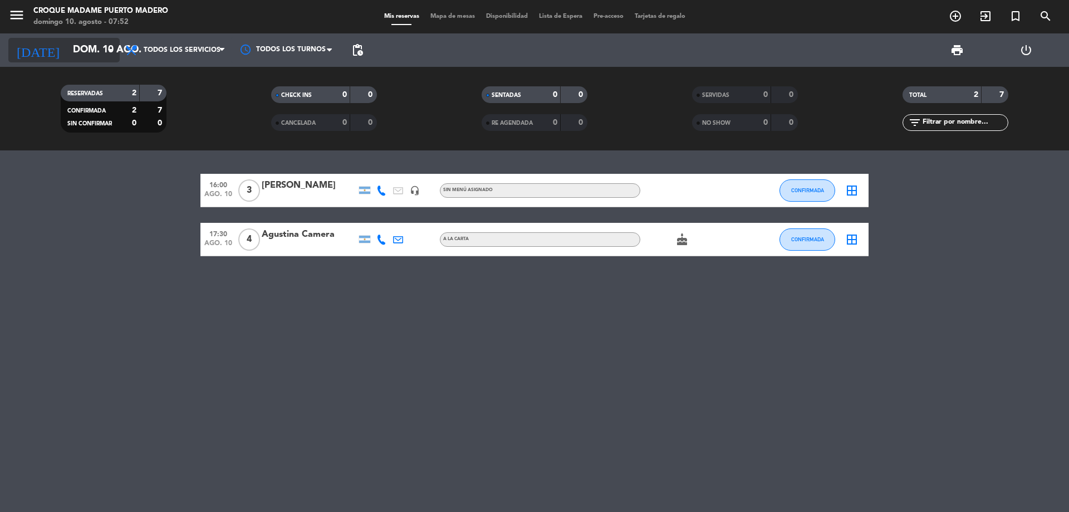
click at [32, 52] on icon "[DATE]" at bounding box center [37, 50] width 59 height 25
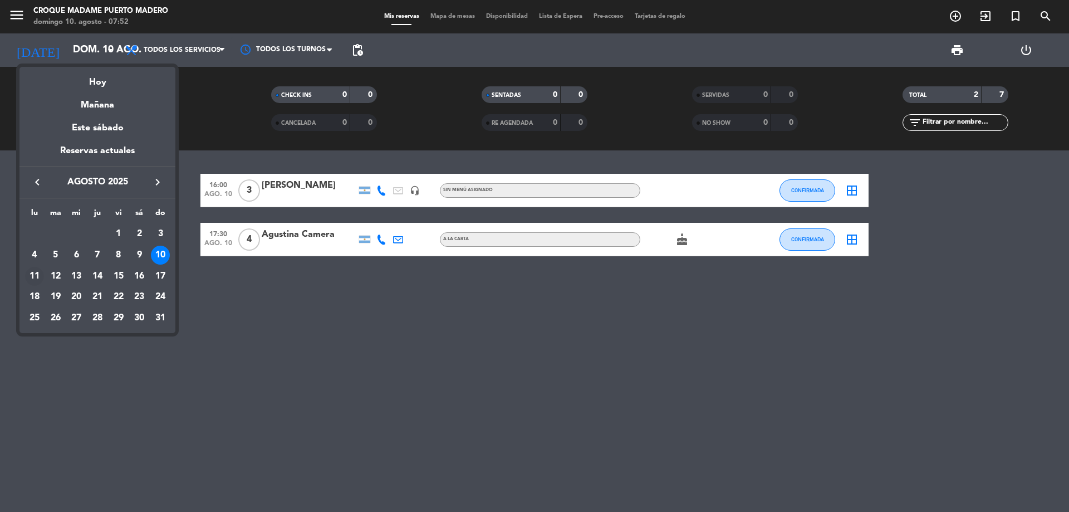
click at [36, 272] on div "11" at bounding box center [34, 276] width 19 height 19
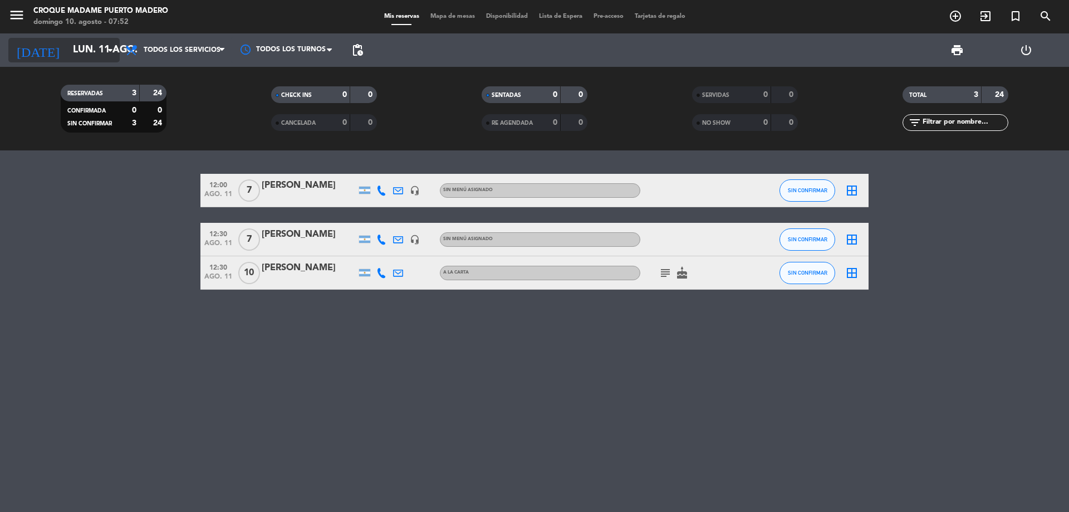
click at [100, 47] on input "lun. 11 ago." at bounding box center [131, 50] width 129 height 22
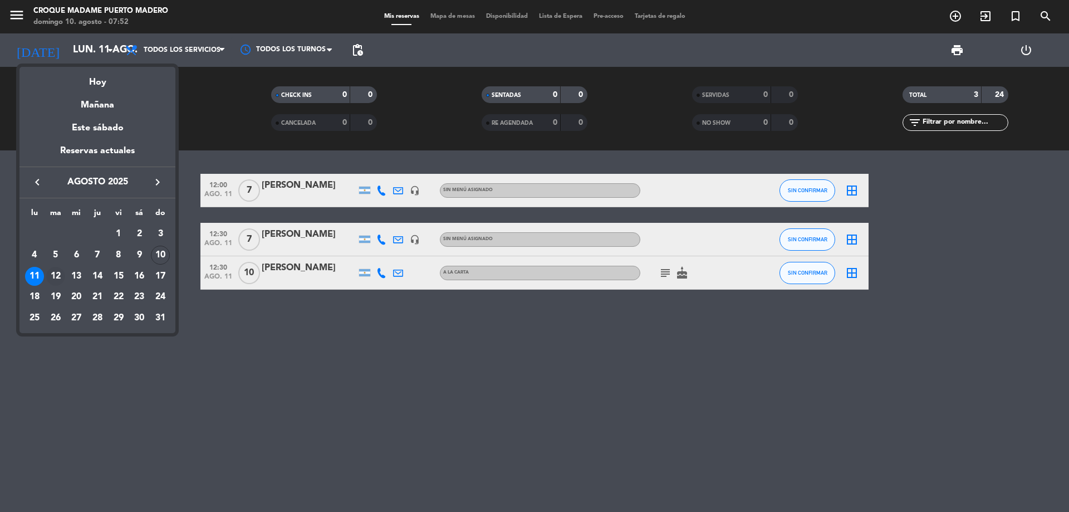
click at [51, 274] on div "12" at bounding box center [55, 276] width 19 height 19
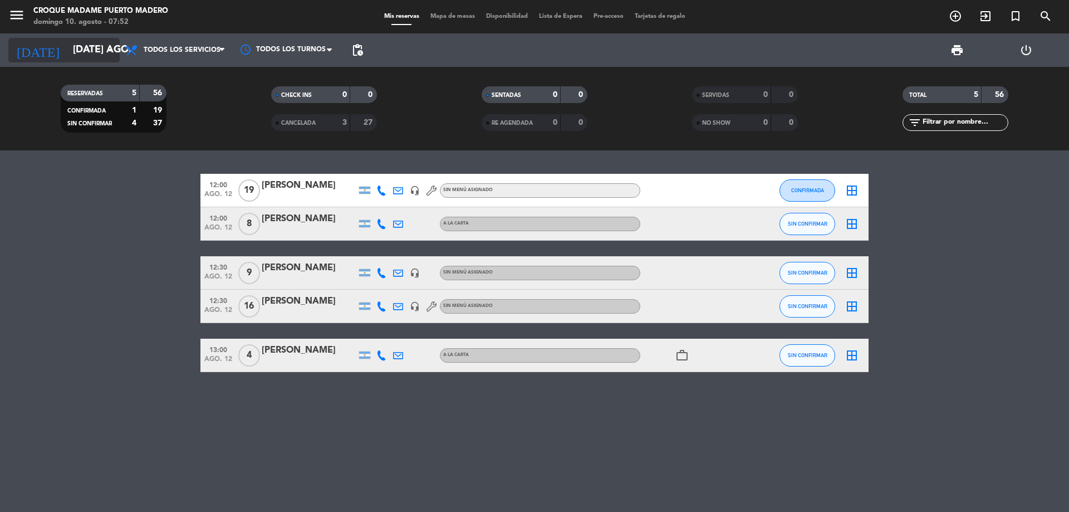
click at [107, 49] on icon "arrow_drop_down" at bounding box center [110, 49] width 13 height 13
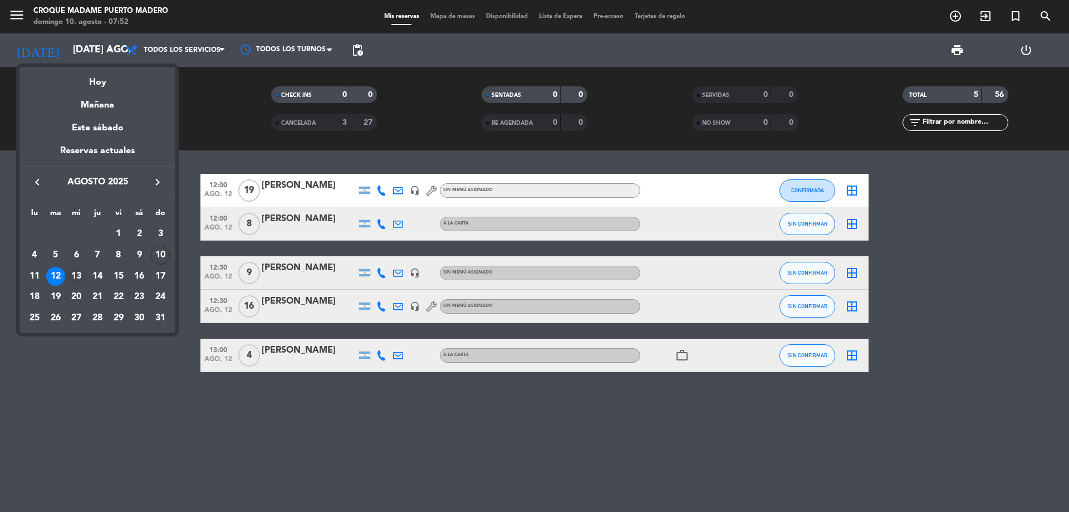
click at [85, 274] on div "13" at bounding box center [76, 276] width 19 height 19
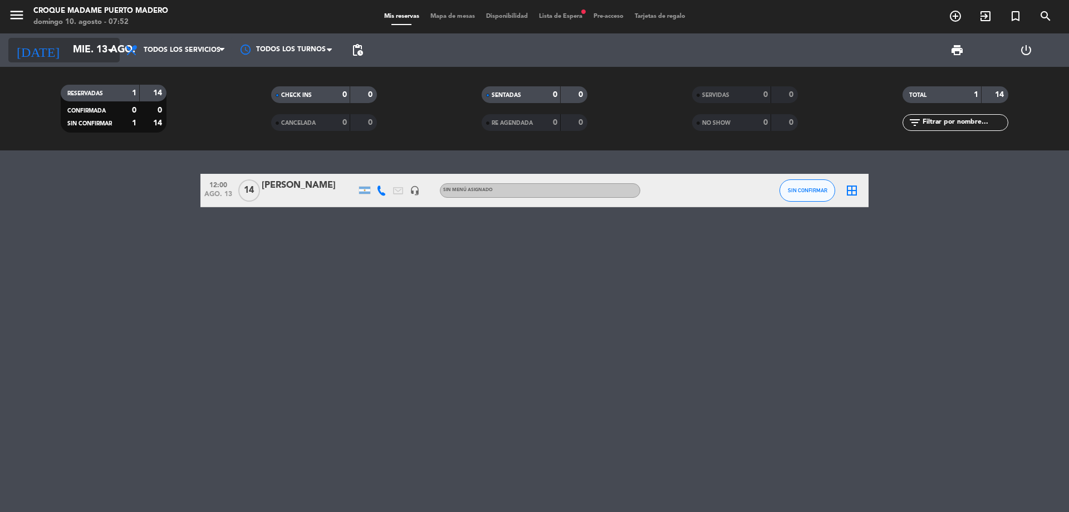
click at [107, 48] on icon "arrow_drop_down" at bounding box center [110, 49] width 13 height 13
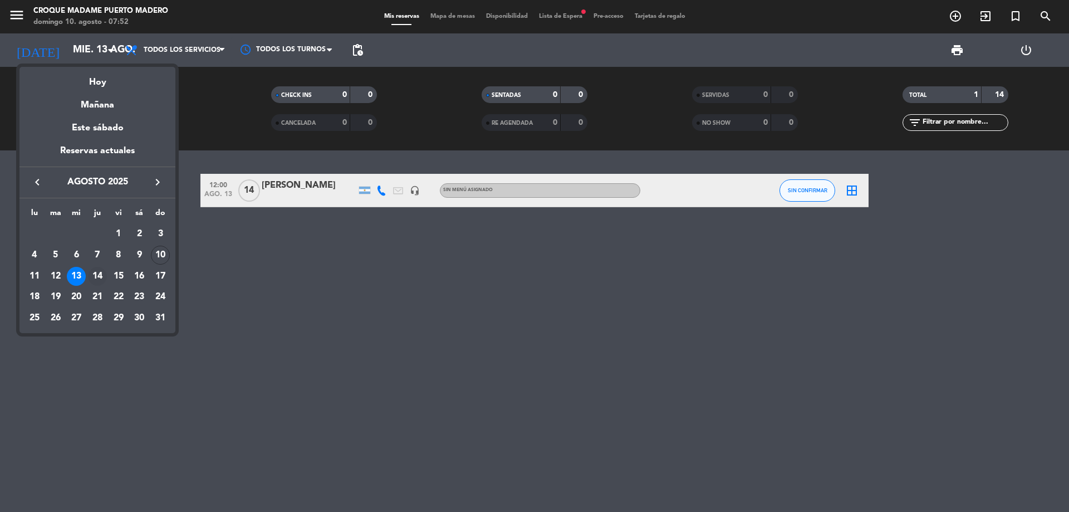
click at [97, 273] on div "14" at bounding box center [97, 276] width 19 height 19
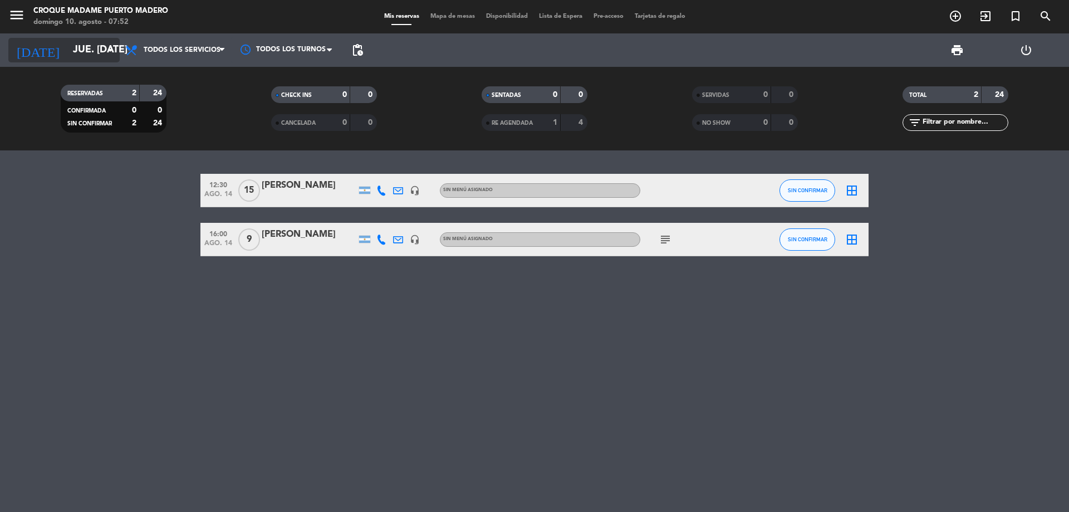
click at [112, 50] on icon "arrow_drop_down" at bounding box center [110, 49] width 13 height 13
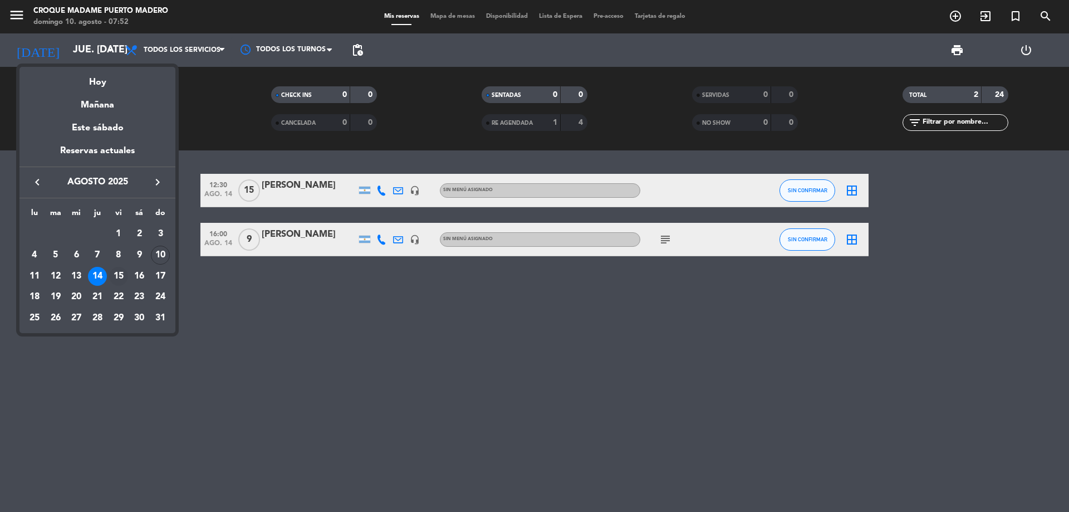
click at [119, 277] on div "15" at bounding box center [118, 276] width 19 height 19
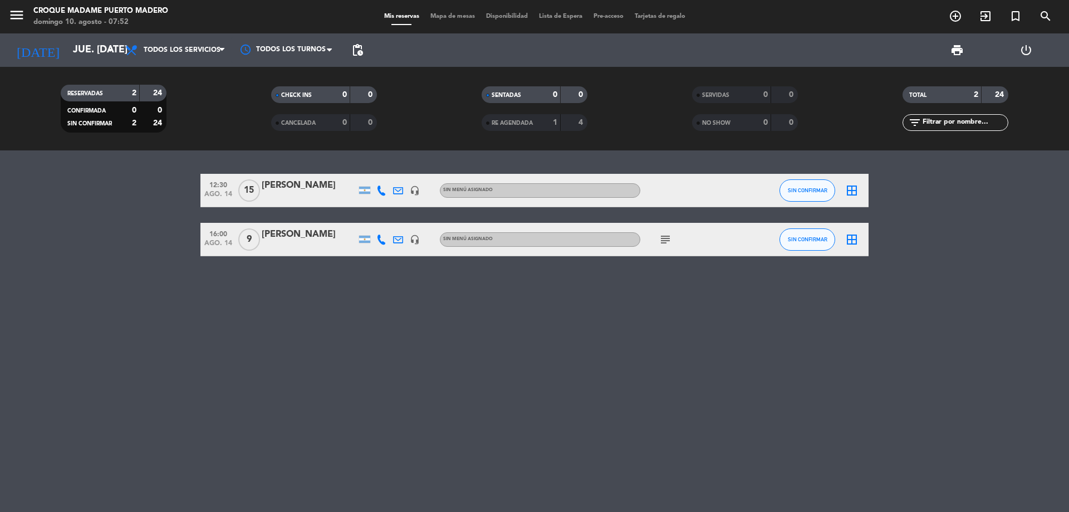
type input "vie. [DATE]"
